Goal: Task Accomplishment & Management: Manage account settings

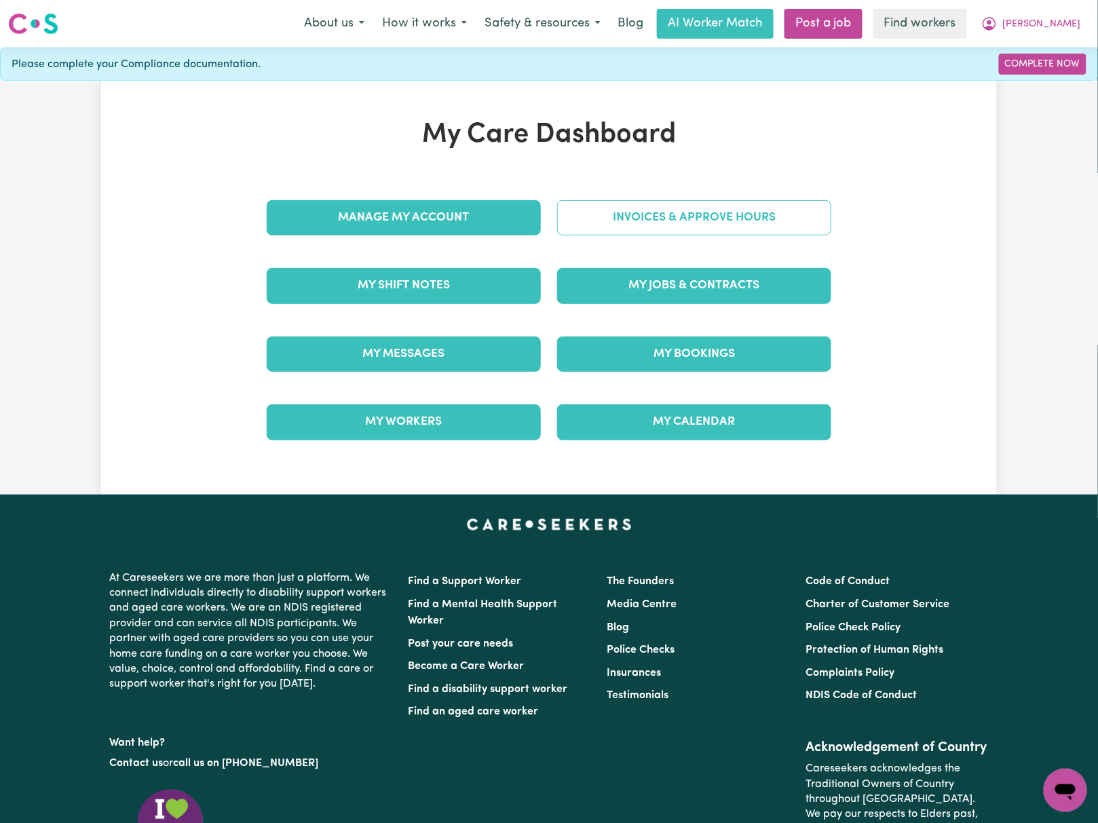
click at [631, 212] on link "Invoices & Approve Hours" at bounding box center [694, 217] width 274 height 35
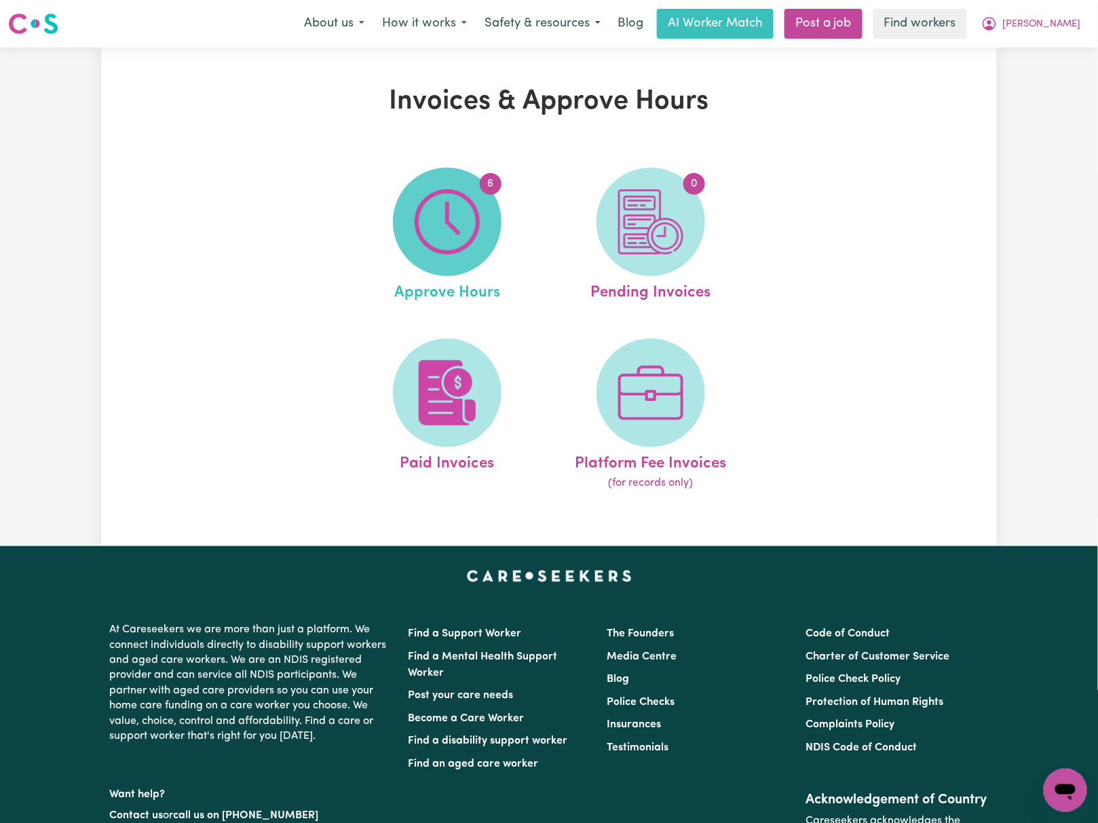
click at [470, 231] on img at bounding box center [447, 221] width 65 height 65
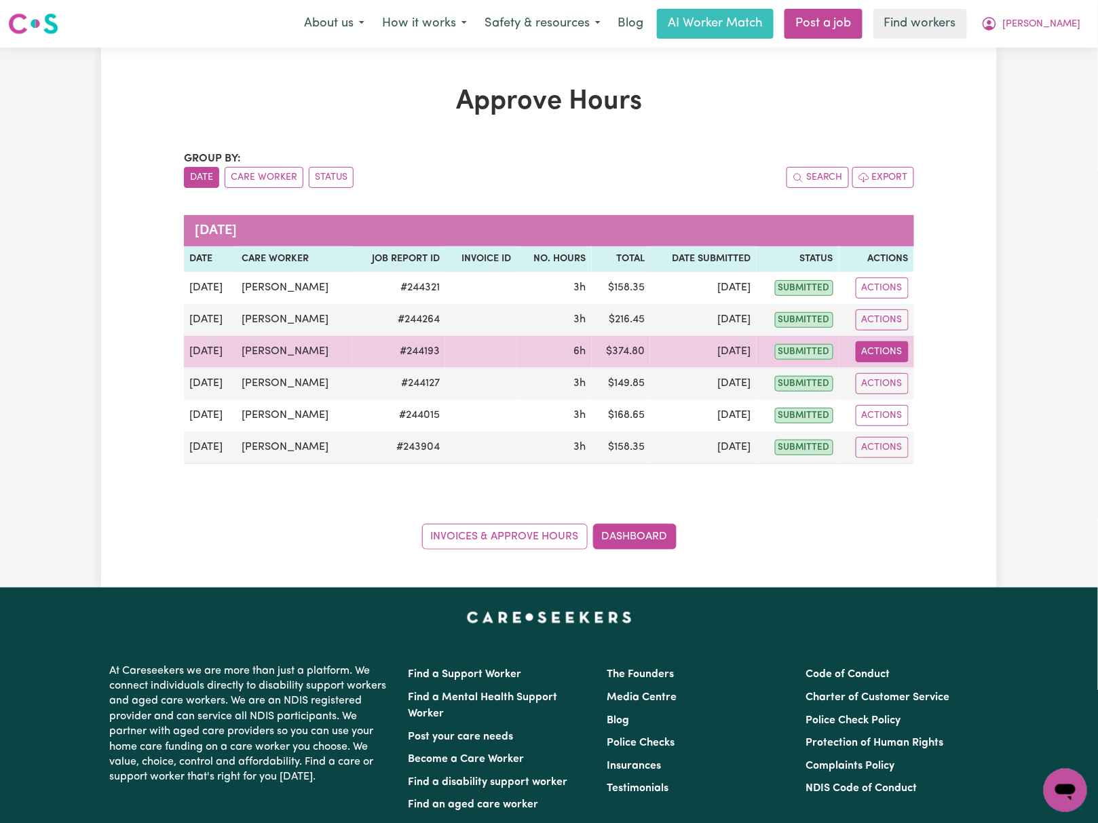
click at [892, 354] on button "Actions" at bounding box center [882, 351] width 53 height 21
click at [900, 381] on link "View Job Report" at bounding box center [915, 383] width 116 height 27
select select "pm"
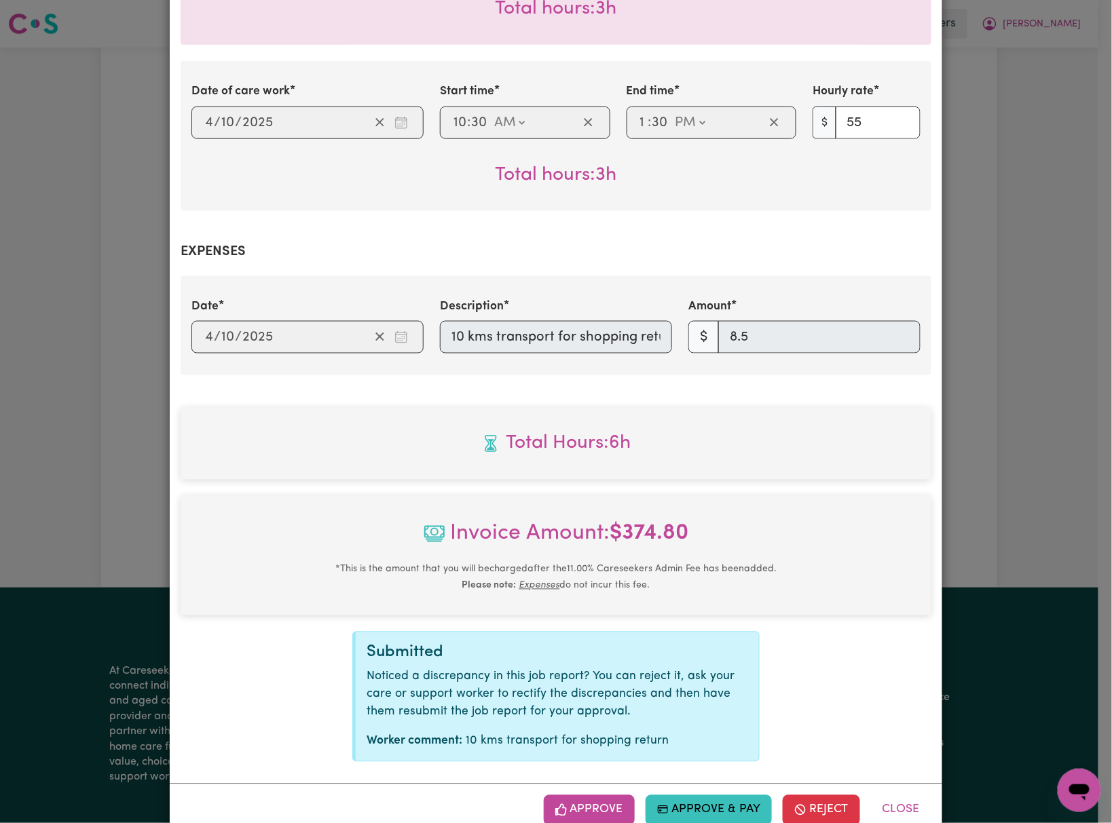
scroll to position [494, 0]
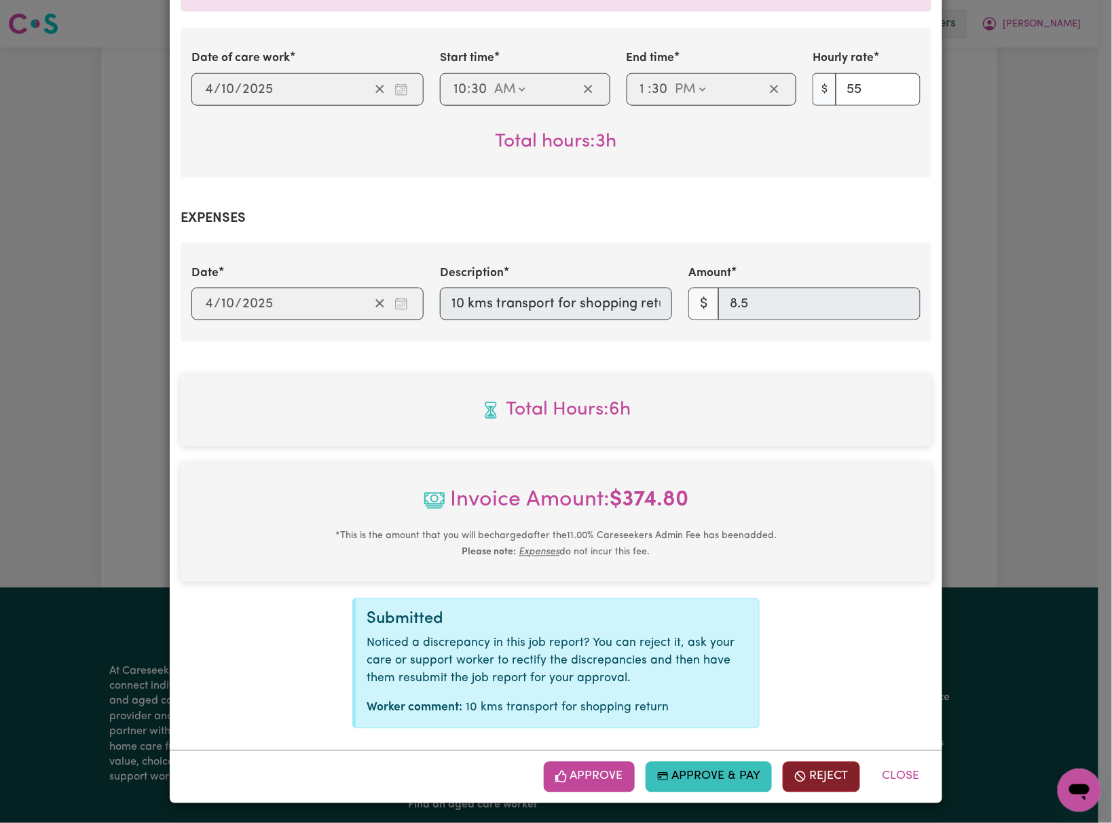
click at [828, 769] on button "Reject" at bounding box center [821, 777] width 77 height 30
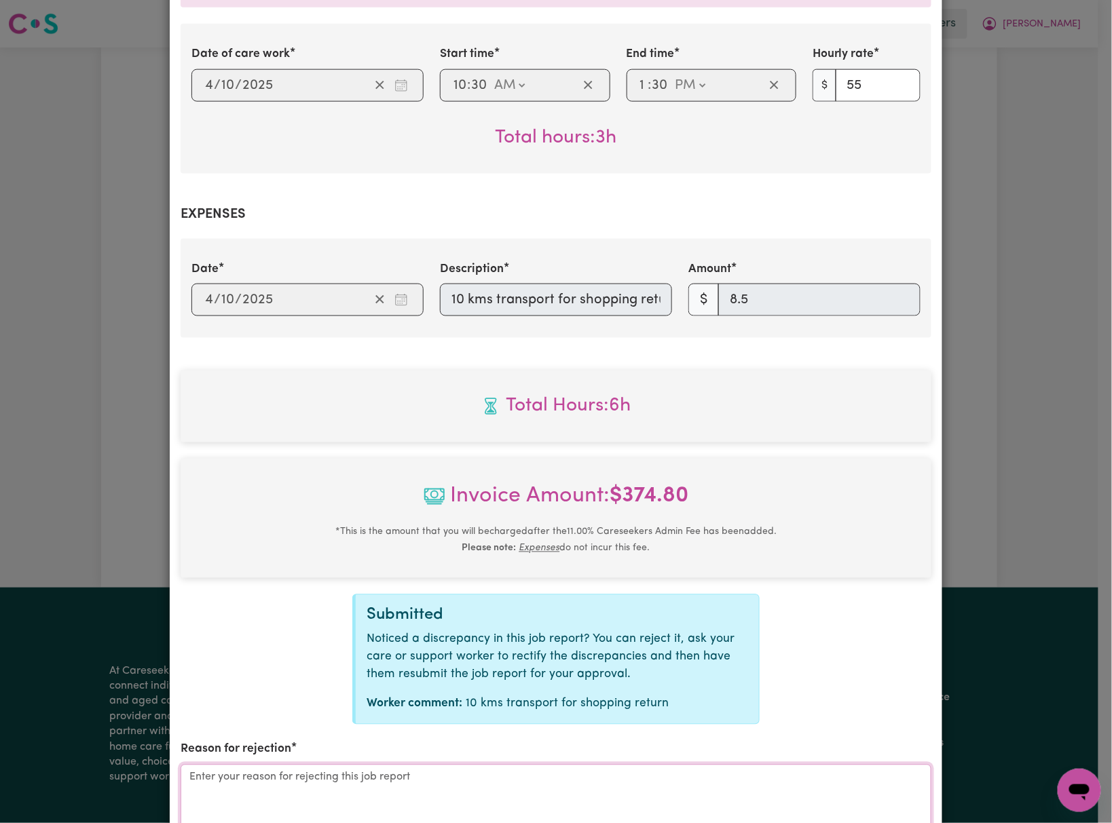
click at [470, 790] on textarea "Reason for rejection" at bounding box center [556, 816] width 751 height 102
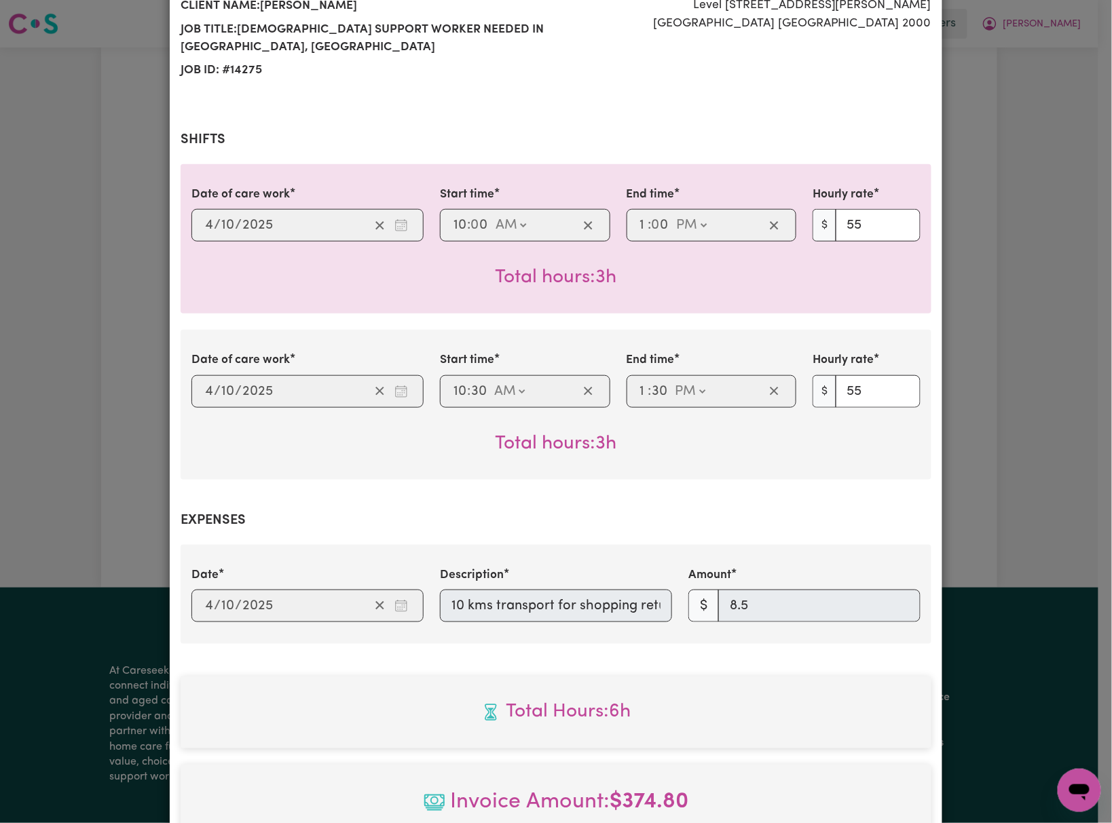
scroll to position [731, 0]
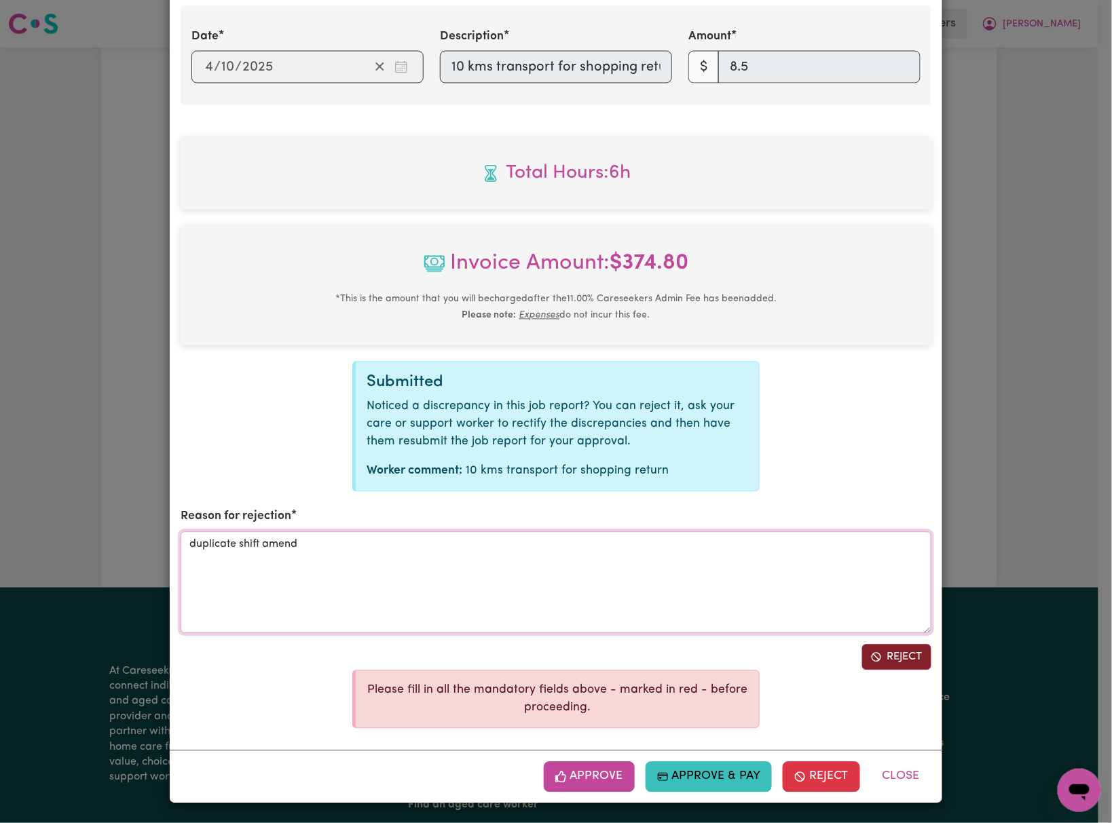
type textarea "duplicate shift amend"
click at [910, 665] on button "Reject" at bounding box center [896, 658] width 69 height 26
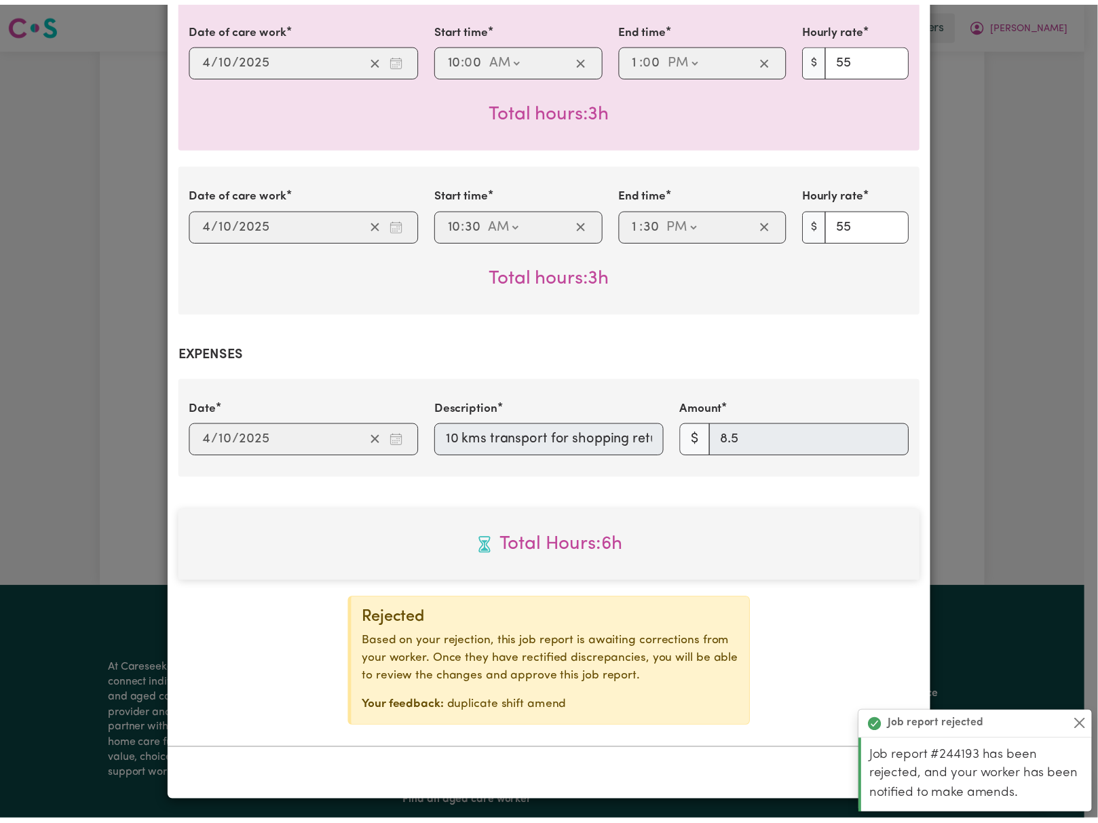
scroll to position [0, 0]
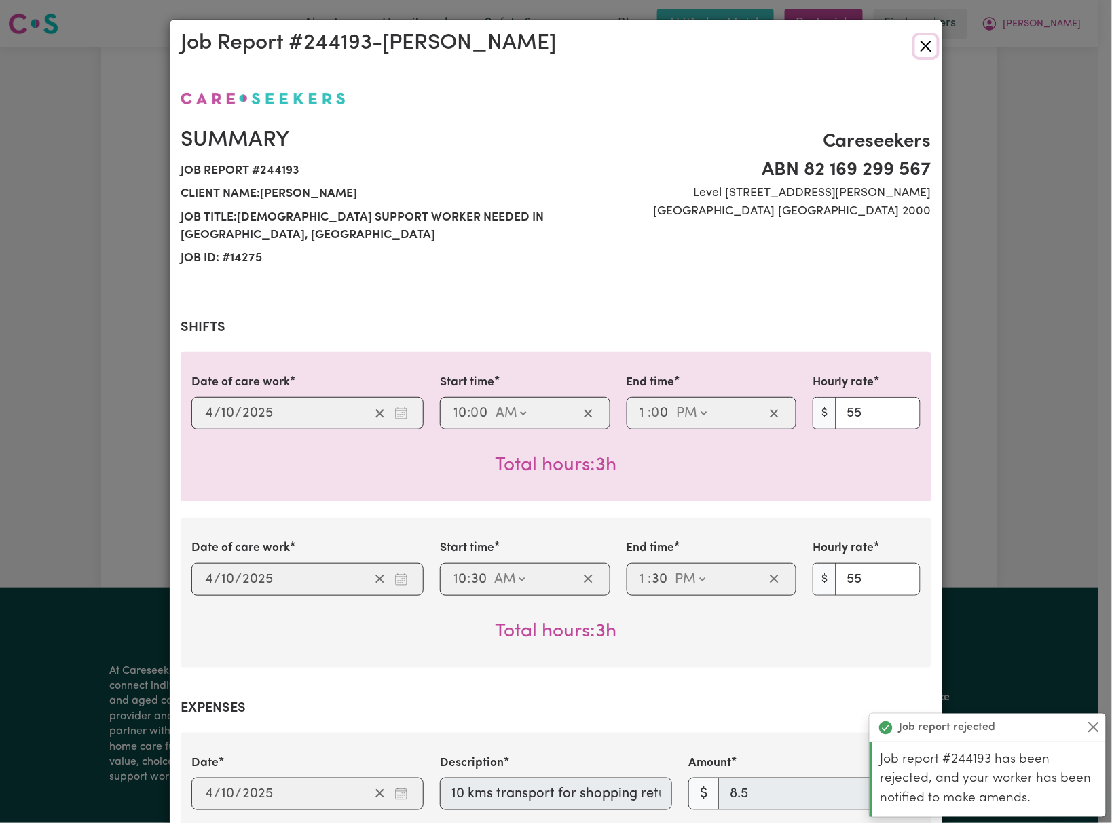
click at [929, 54] on button "Close" at bounding box center [926, 46] width 22 height 22
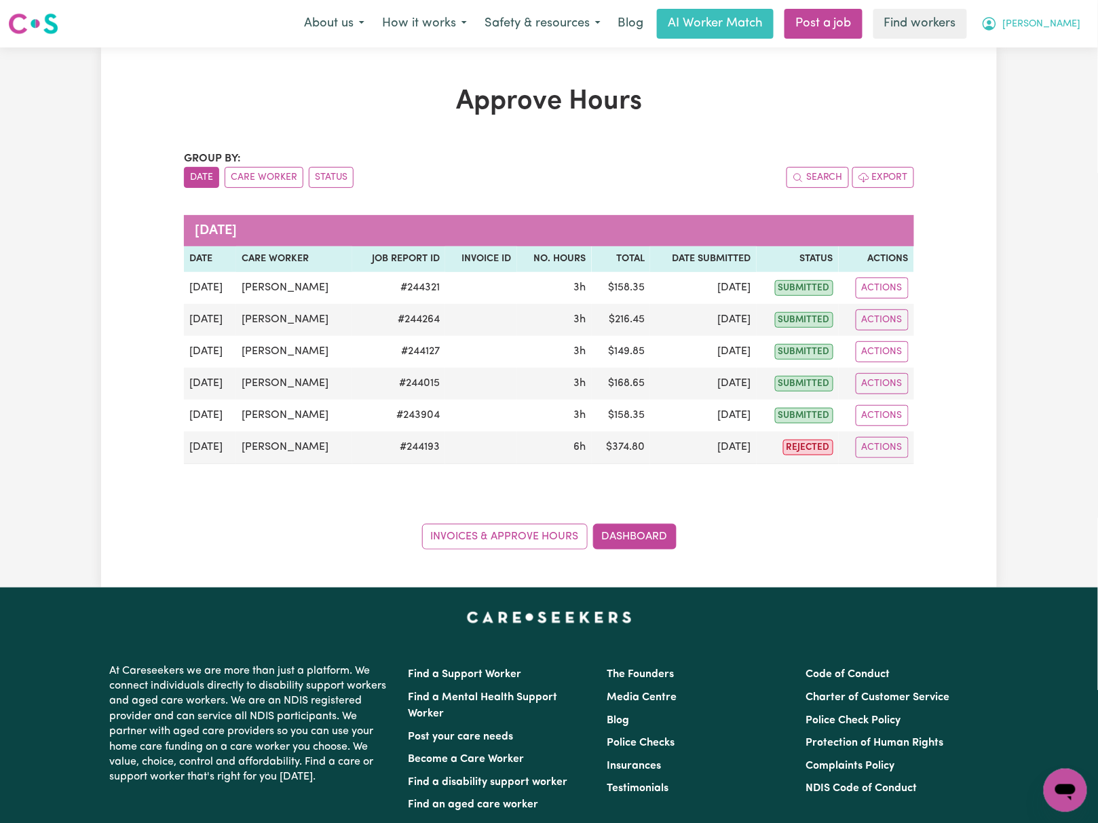
click at [1049, 33] on button "[PERSON_NAME]" at bounding box center [1031, 24] width 117 height 29
click at [1053, 52] on link "My Dashboard" at bounding box center [1035, 53] width 107 height 26
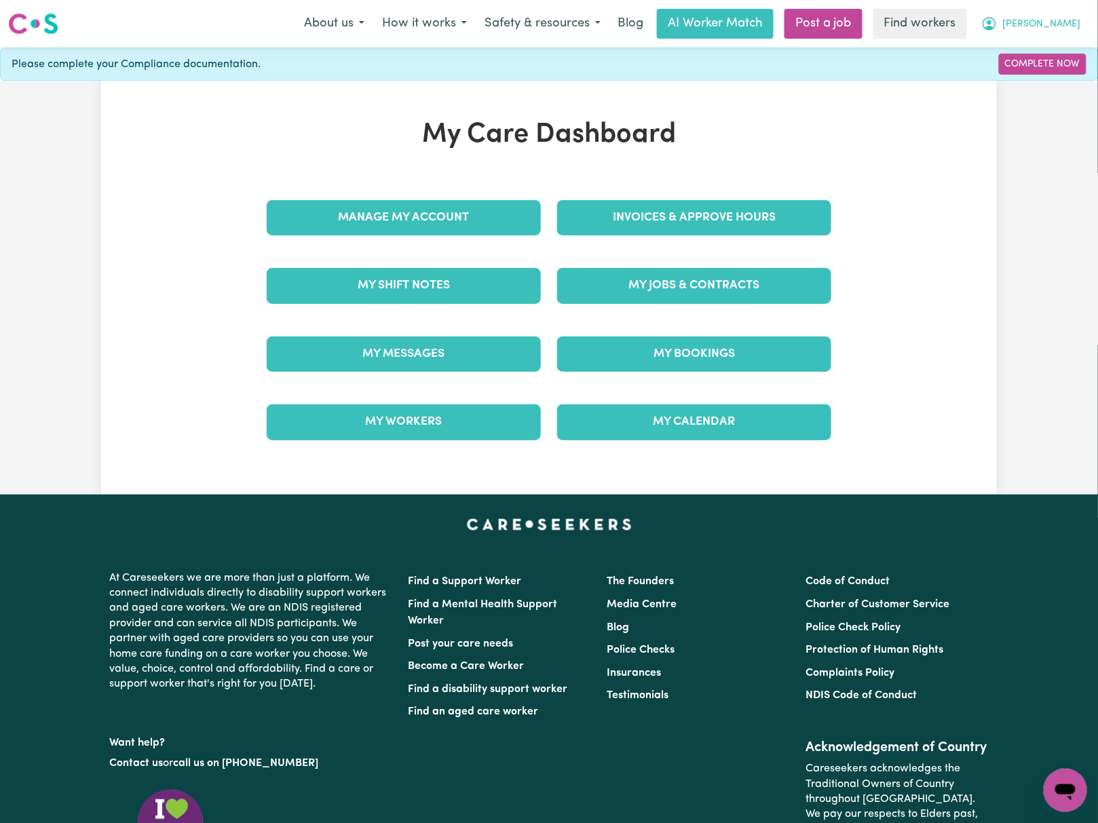
drag, startPoint x: 1065, startPoint y: 15, endPoint x: 1060, endPoint y: 36, distance: 21.7
click at [1066, 15] on button "[PERSON_NAME]" at bounding box center [1031, 24] width 117 height 29
click at [1051, 76] on link "Logout" at bounding box center [1035, 78] width 107 height 26
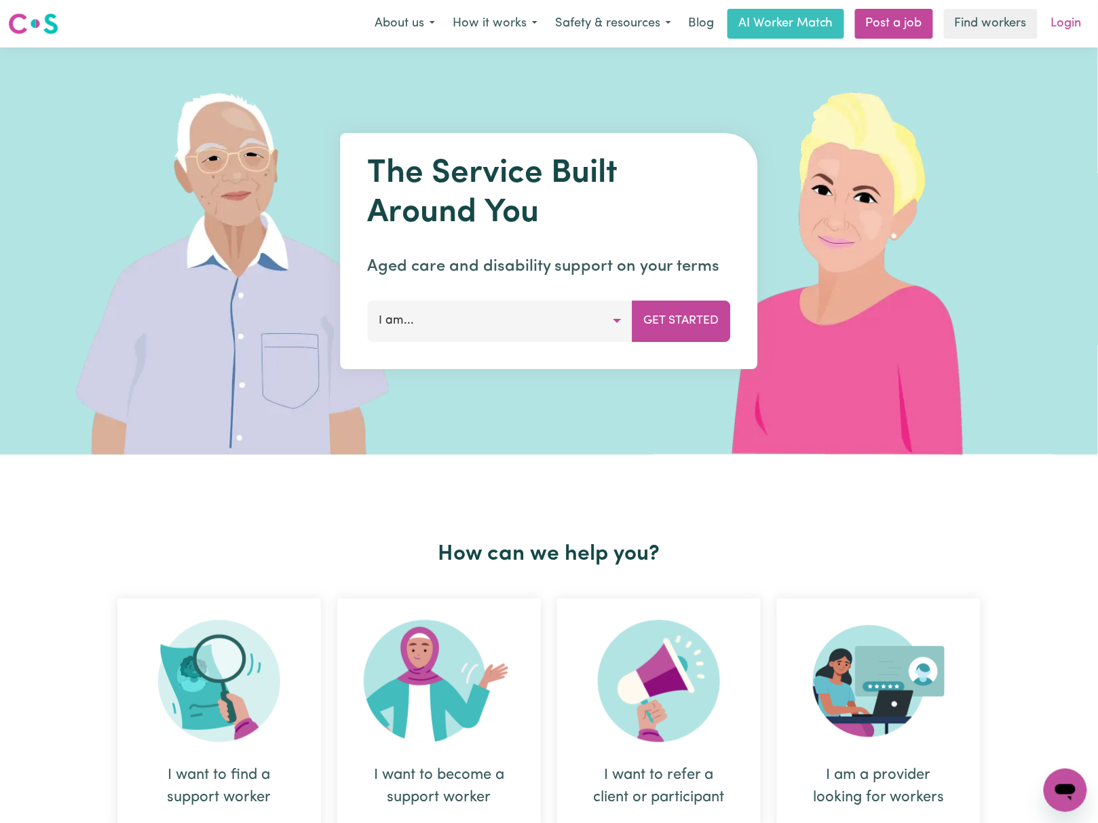
click at [1060, 33] on link "Login" at bounding box center [1066, 24] width 47 height 30
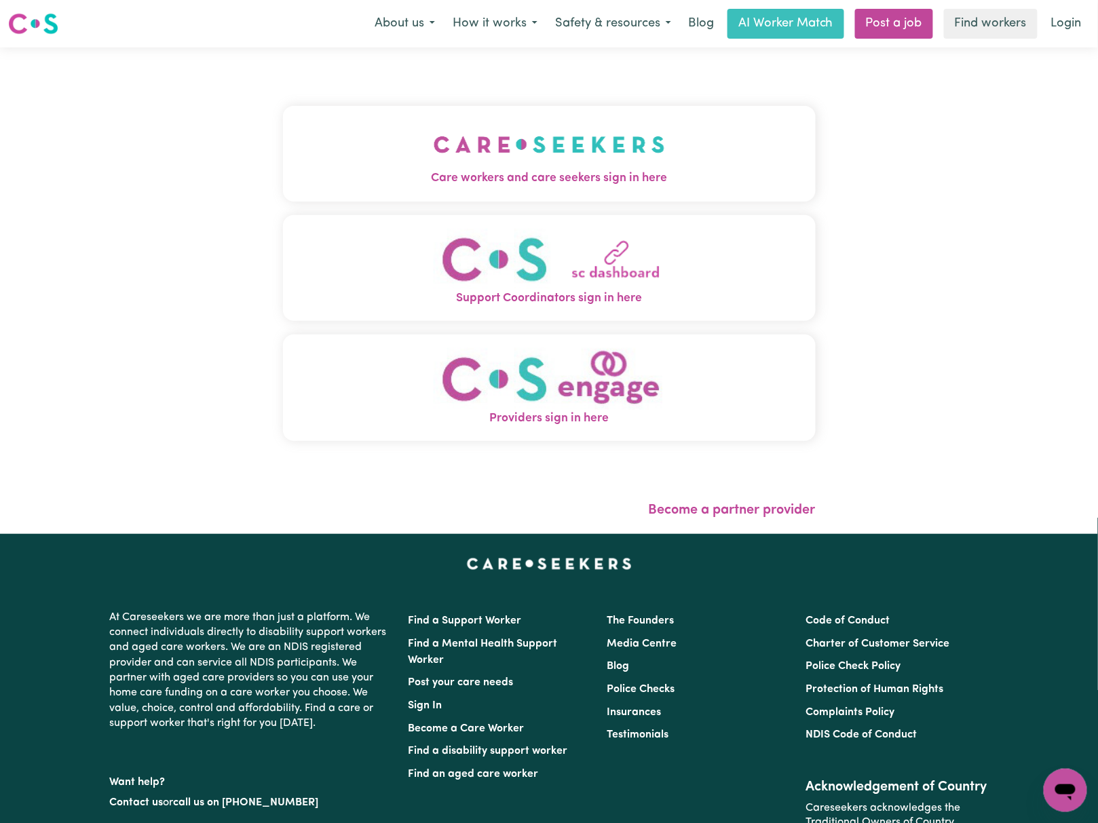
click at [434, 162] on img "Care workers and care seekers sign in here" at bounding box center [549, 144] width 231 height 50
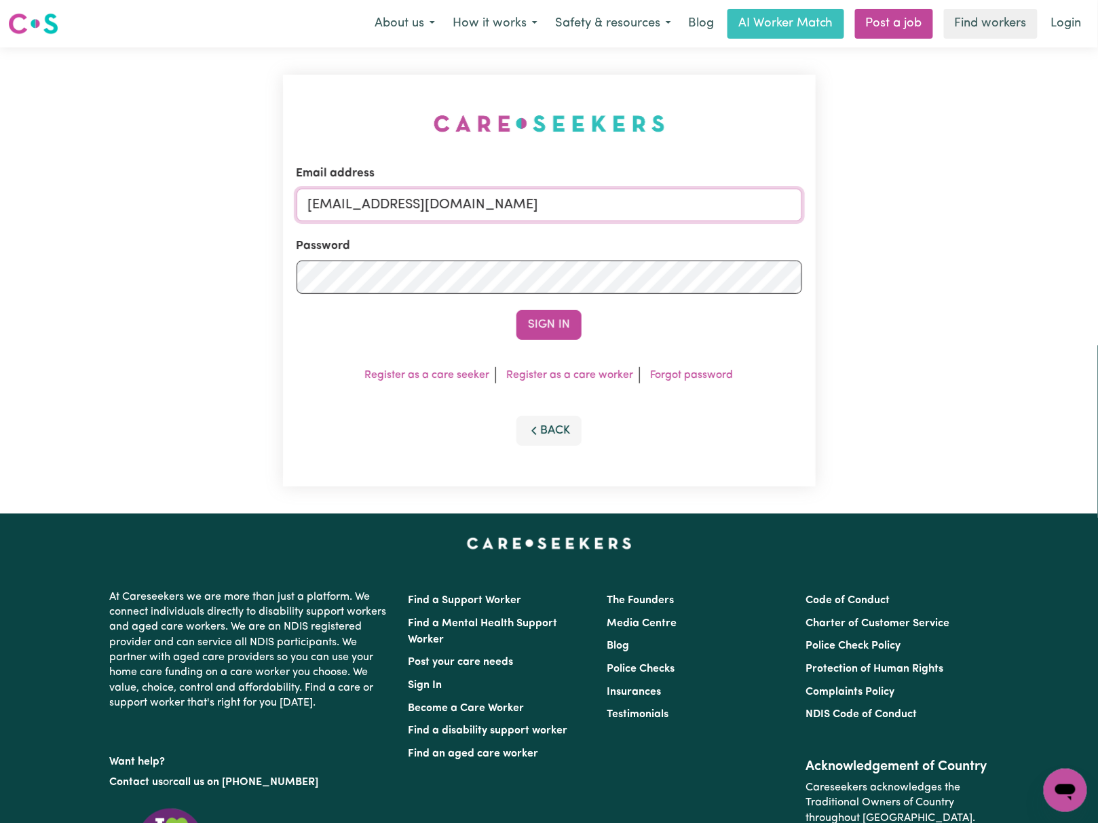
drag, startPoint x: 376, startPoint y: 207, endPoint x: 383, endPoint y: 217, distance: 12.2
click at [376, 207] on input "[EMAIL_ADDRESS][DOMAIN_NAME]" at bounding box center [550, 205] width 506 height 33
drag, startPoint x: 379, startPoint y: 202, endPoint x: 880, endPoint y: 204, distance: 501.6
click at [880, 204] on div "Email address [EMAIL_ADDRESS][DOMAIN_NAME] Password Sign In Register as a care …" at bounding box center [549, 281] width 1098 height 466
type input "superuser~[EMAIL_ADDRESS][DOMAIN_NAME]"
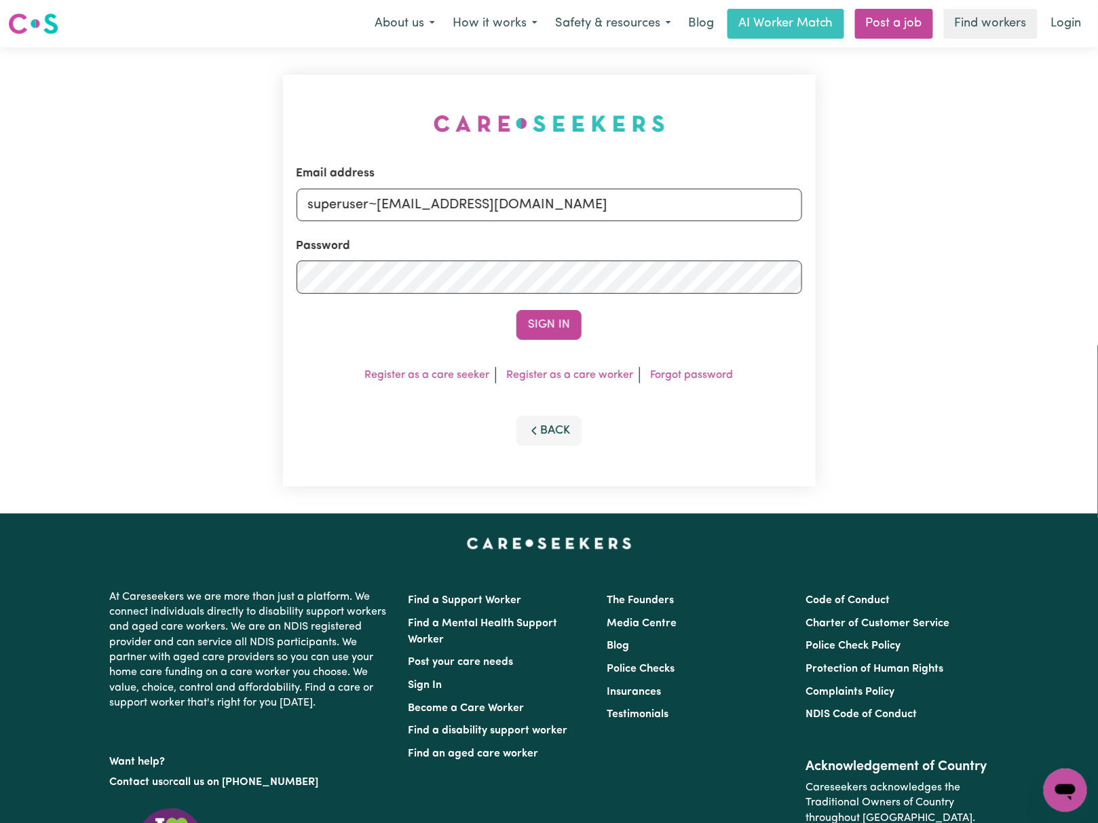
click at [517, 310] on button "Sign In" at bounding box center [549, 325] width 65 height 30
